Goal: Obtain resource: Download file/media

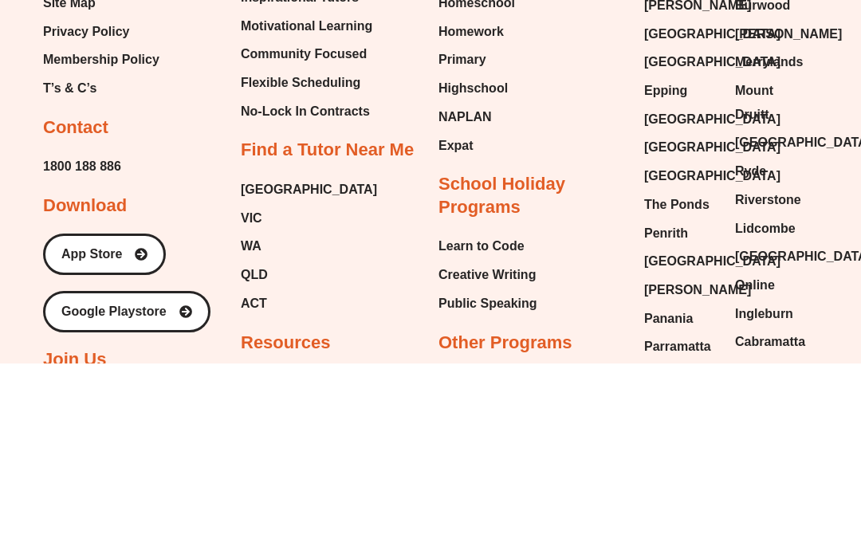
scroll to position [976, 0]
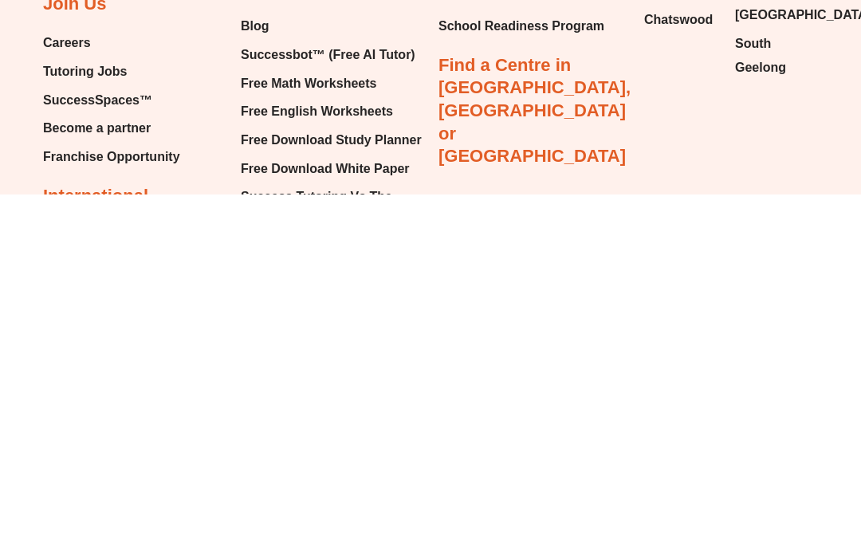
click at [413, 370] on link "Blog" at bounding box center [332, 382] width 182 height 24
click at [353, 399] on span "Successbot™ (Free AI Tutor)" at bounding box center [328, 411] width 175 height 24
click at [347, 427] on span "Free Math Worksheets" at bounding box center [309, 439] width 136 height 24
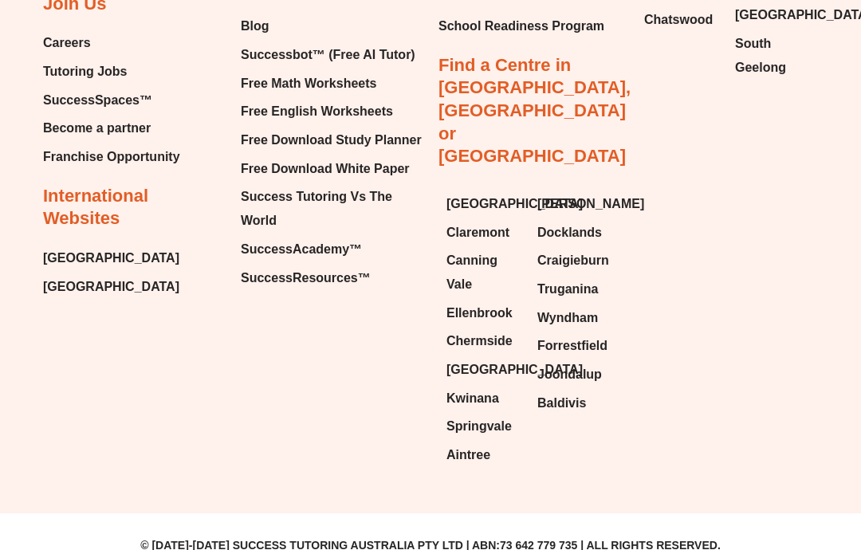
click at [368, 124] on span "Free English Worksheets" at bounding box center [317, 112] width 152 height 24
click at [372, 124] on span "Free English Worksheets" at bounding box center [317, 112] width 152 height 24
click at [373, 124] on span "Free English Worksheets" at bounding box center [317, 112] width 152 height 24
click at [374, 124] on span "Free English Worksheets" at bounding box center [317, 112] width 152 height 24
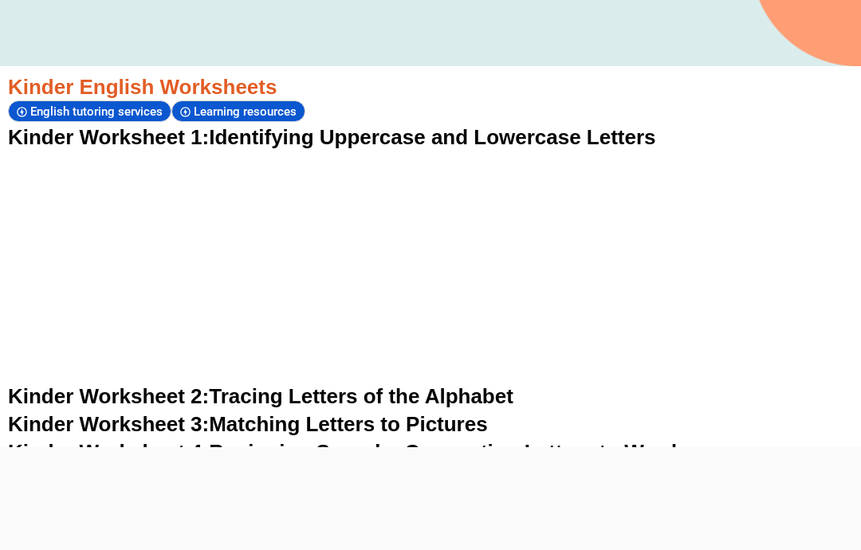
scroll to position [455, 0]
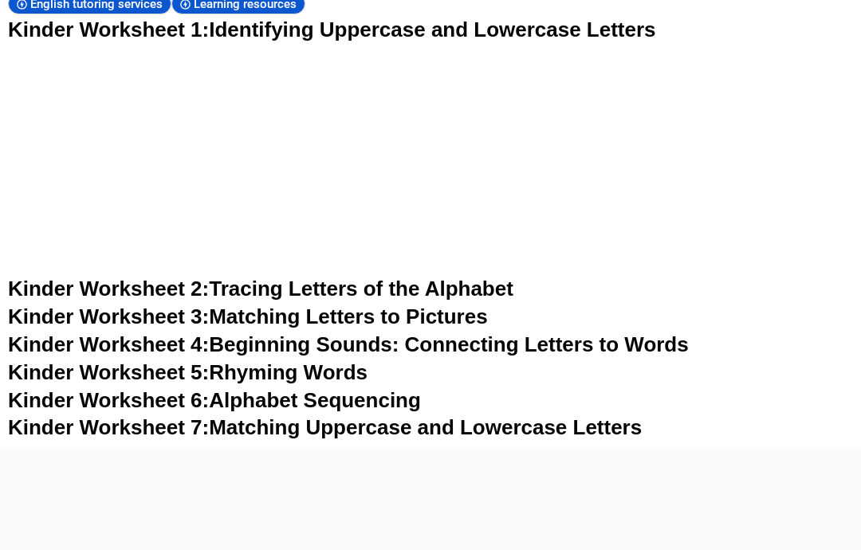
scroll to position [650, 0]
